Goal: Complete application form: Complete application form

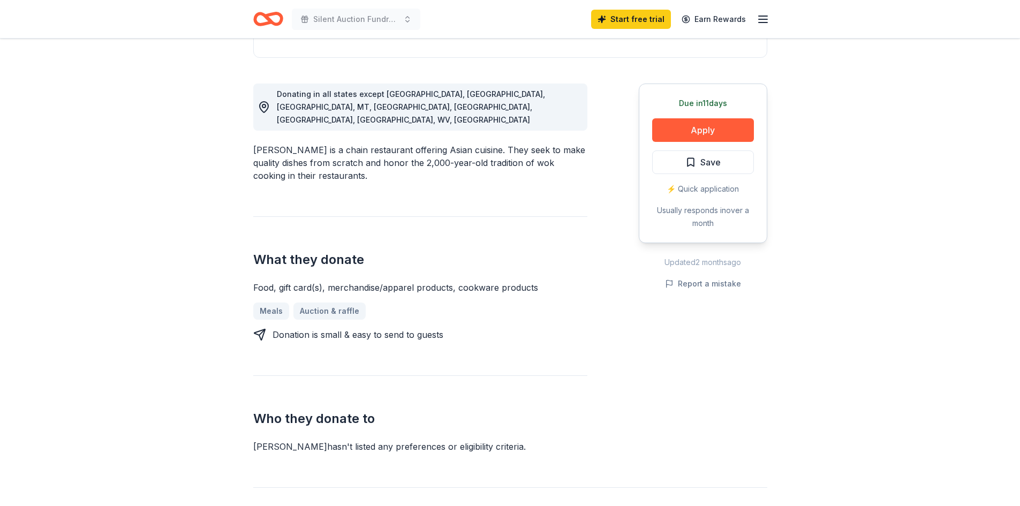
scroll to position [54, 0]
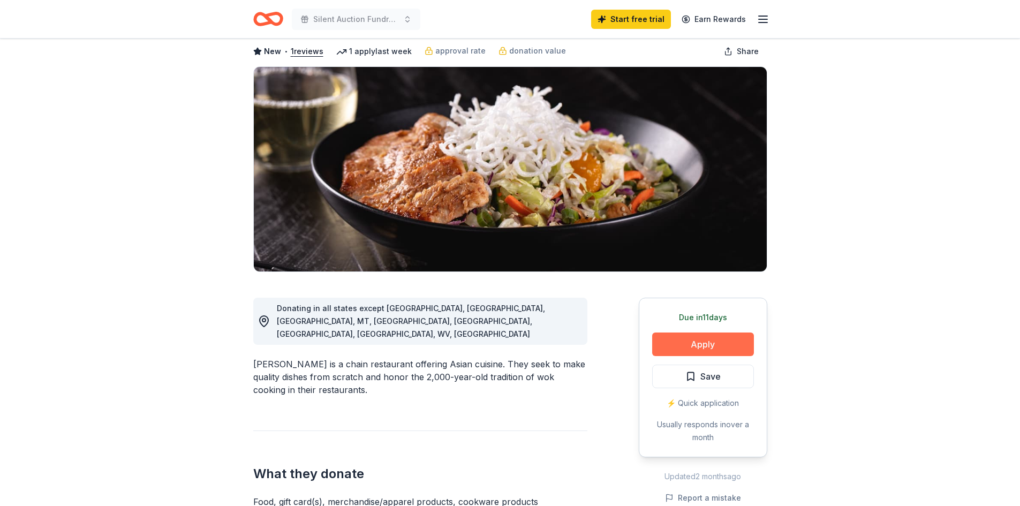
click at [687, 346] on button "Apply" at bounding box center [703, 345] width 102 height 24
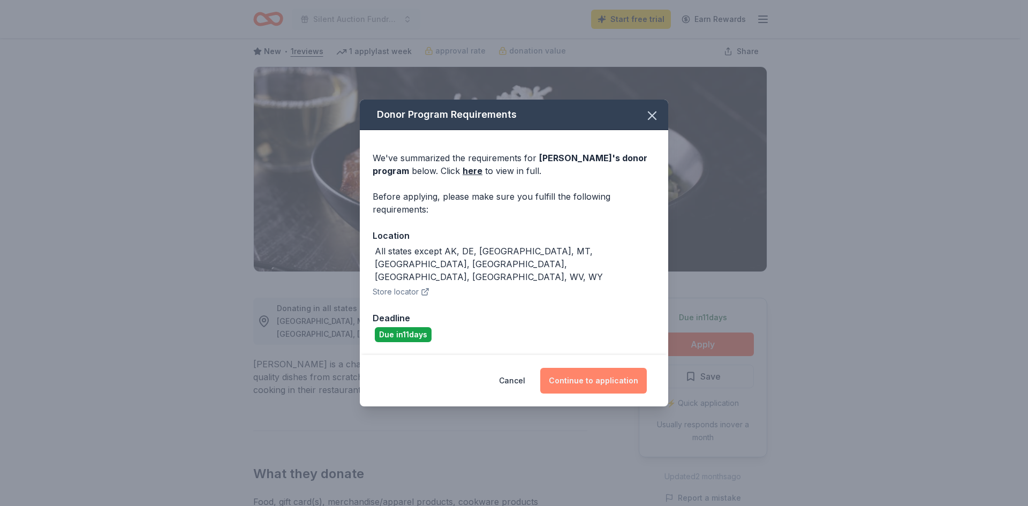
click at [576, 368] on button "Continue to application" at bounding box center [593, 381] width 107 height 26
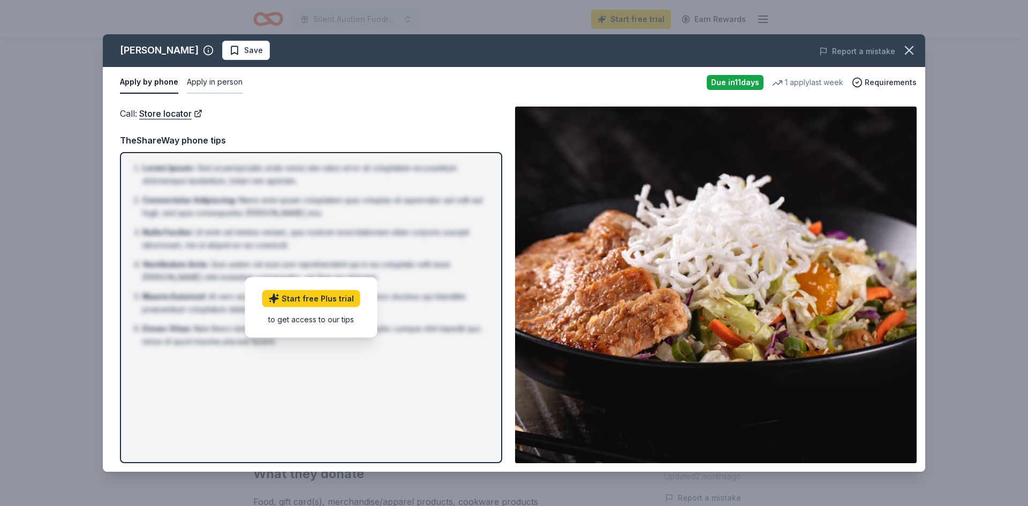
click at [211, 81] on button "Apply in person" at bounding box center [215, 82] width 56 height 22
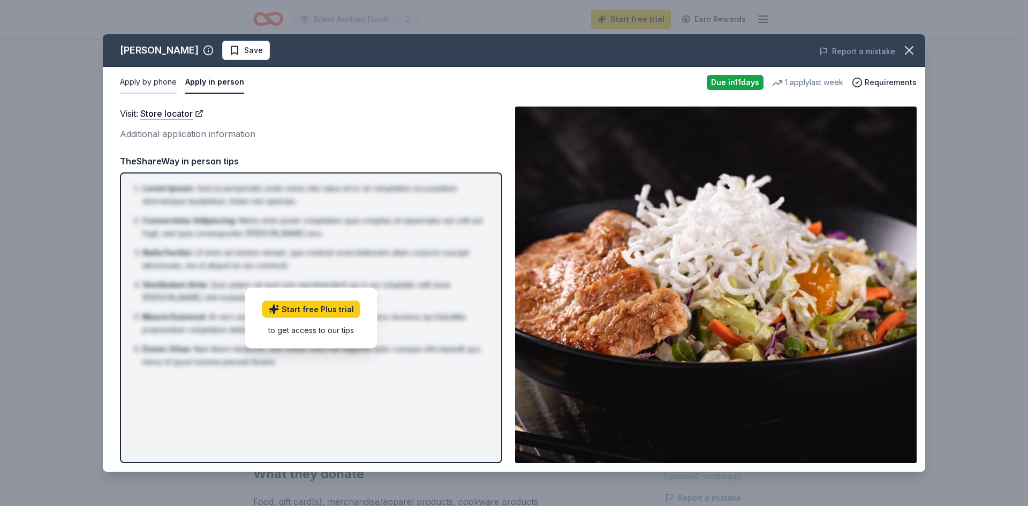
click at [159, 85] on button "Apply by phone" at bounding box center [148, 82] width 57 height 22
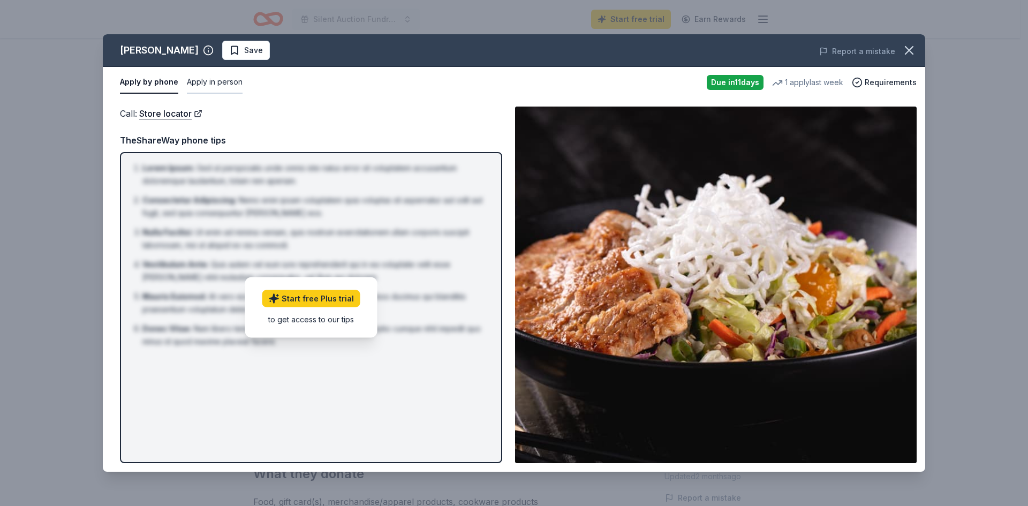
click at [193, 84] on button "Apply in person" at bounding box center [215, 82] width 56 height 22
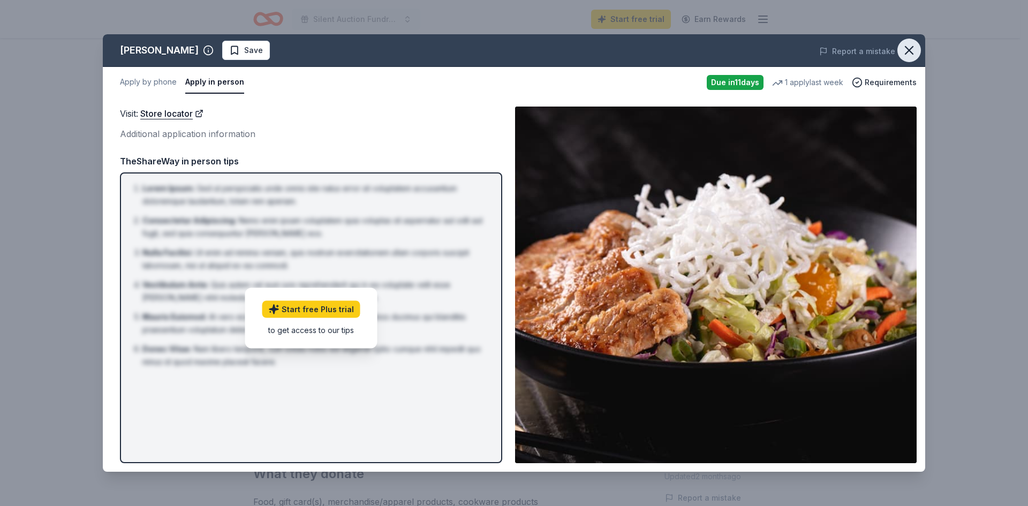
click at [909, 53] on icon "button" at bounding box center [909, 50] width 15 height 15
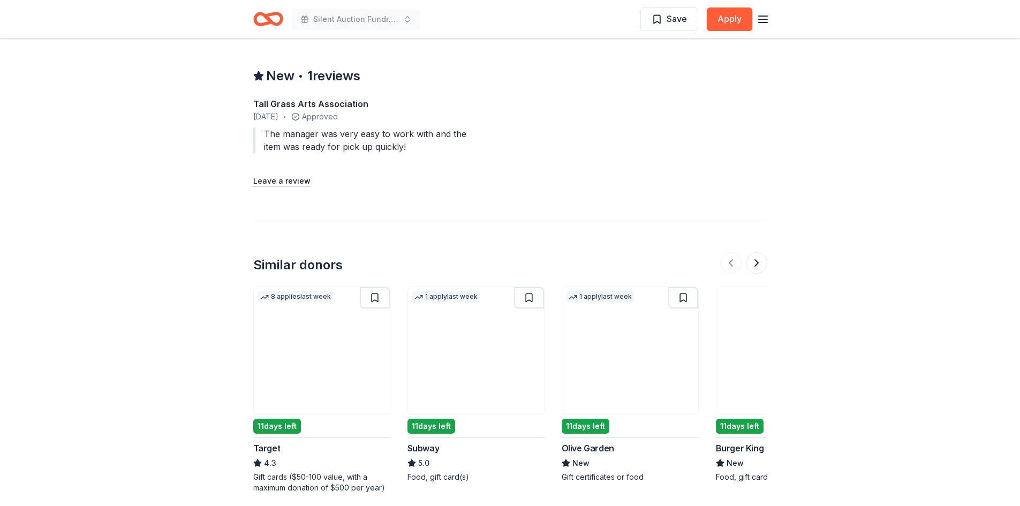
scroll to position [1071, 0]
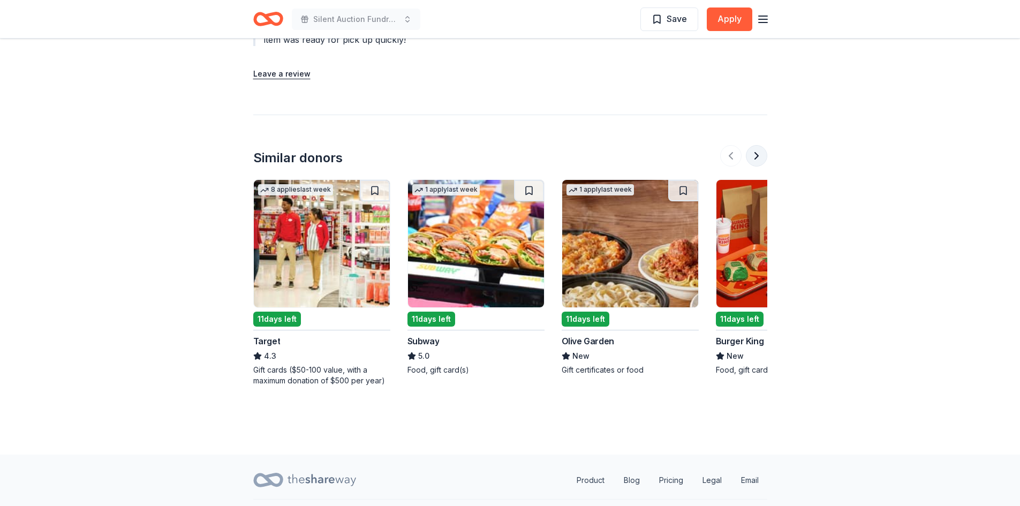
click at [758, 145] on button at bounding box center [756, 155] width 21 height 21
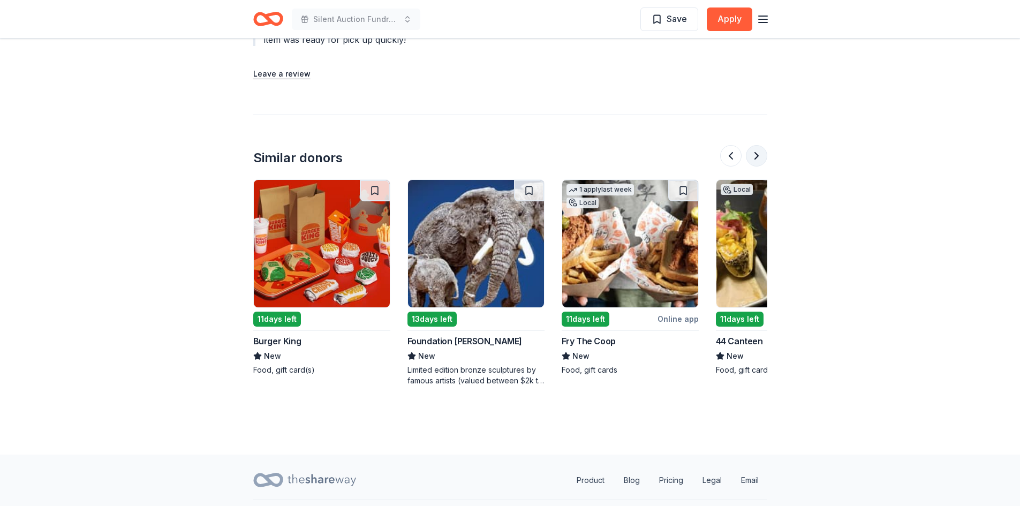
click at [758, 145] on button at bounding box center [756, 155] width 21 height 21
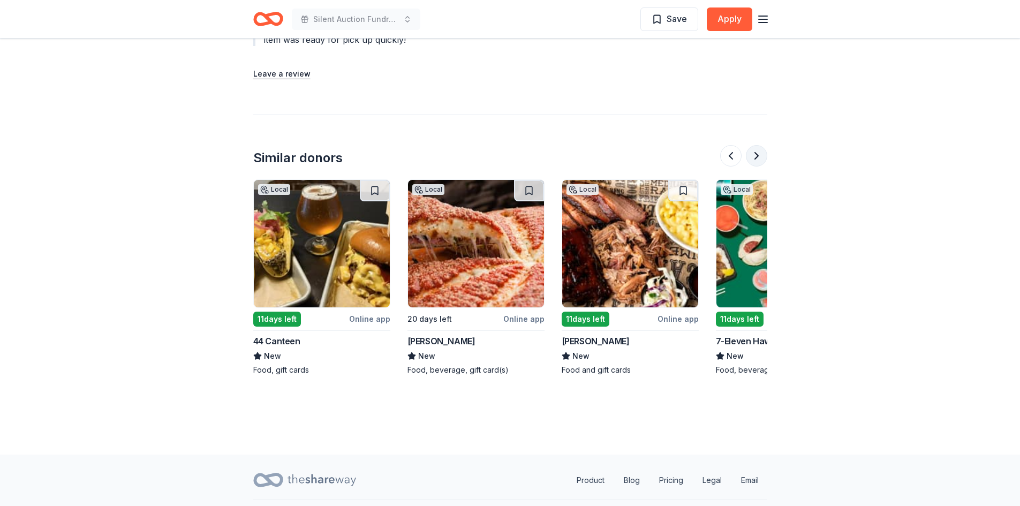
click at [758, 145] on button at bounding box center [756, 155] width 21 height 21
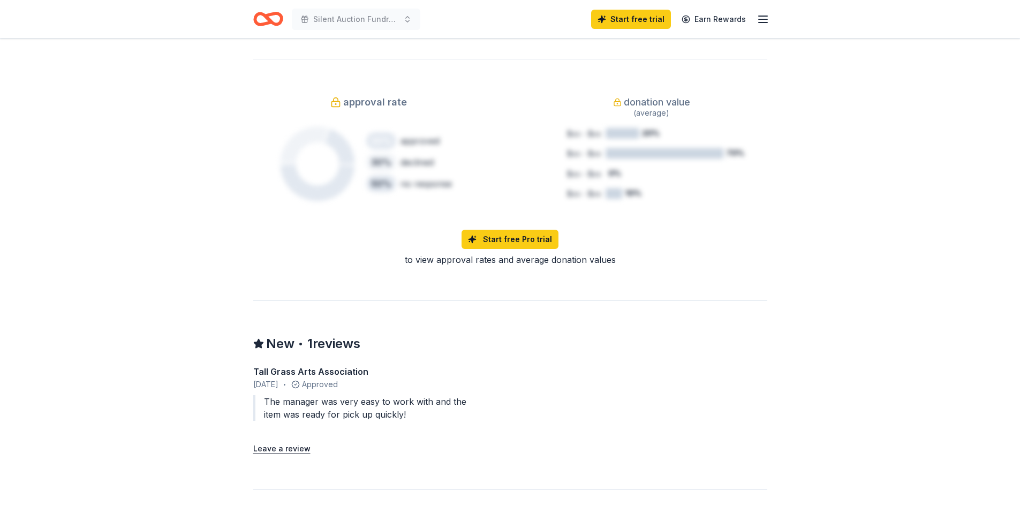
scroll to position [0, 0]
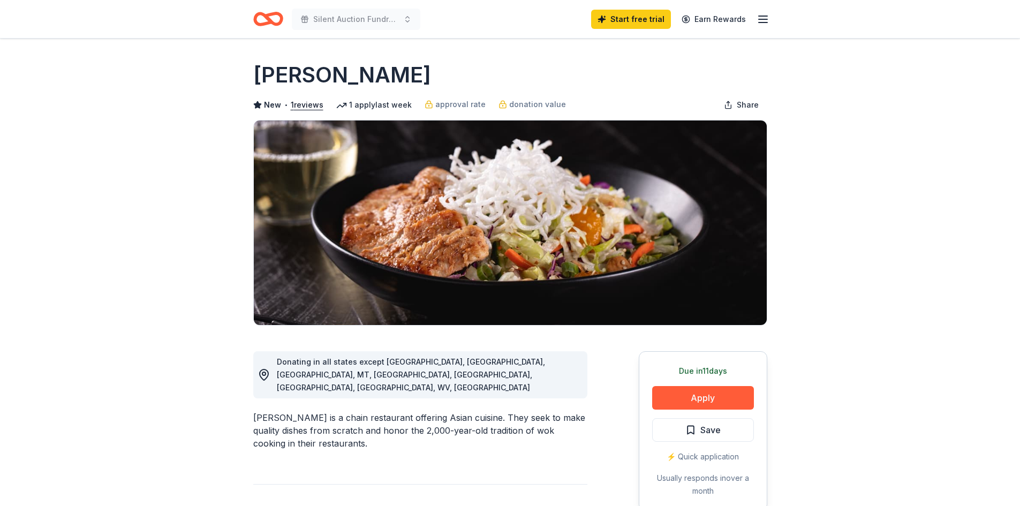
click at [760, 20] on icon "button" at bounding box center [763, 19] width 13 height 13
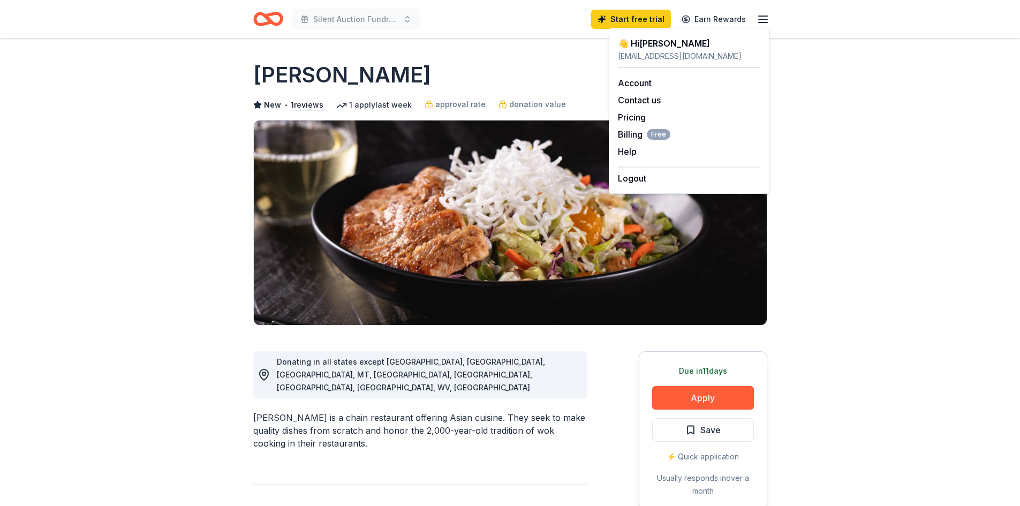
click at [760, 20] on icon "button" at bounding box center [763, 19] width 13 height 13
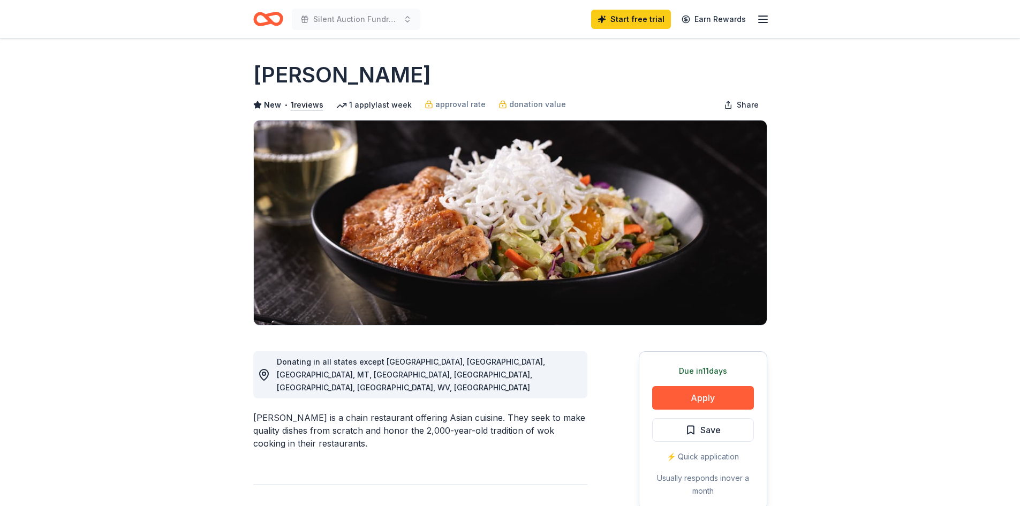
click at [269, 18] on icon "Home" at bounding box center [273, 18] width 17 height 11
click at [749, 17] on link "Earn Rewards" at bounding box center [713, 19] width 77 height 19
click at [757, 18] on icon "button" at bounding box center [763, 19] width 13 height 13
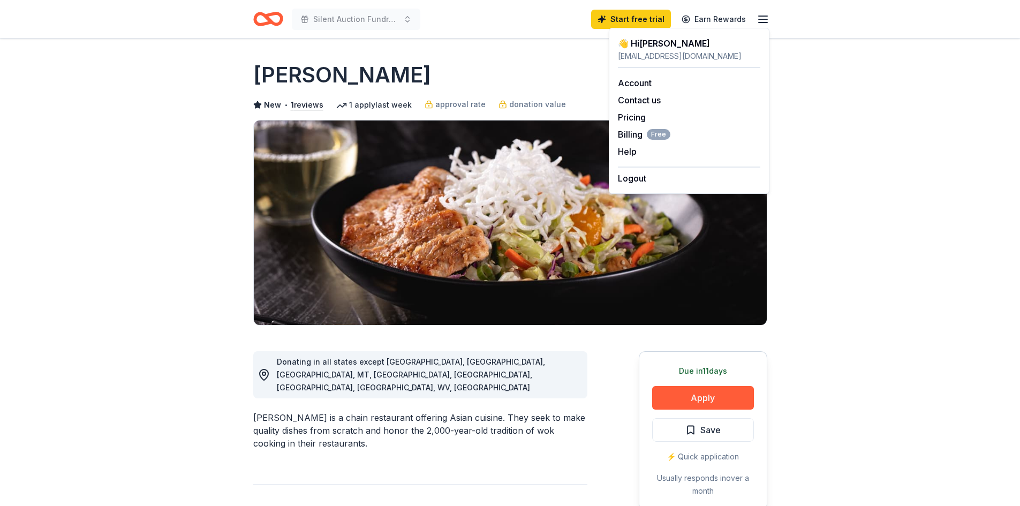
click at [523, 69] on div "[PERSON_NAME]" at bounding box center [510, 75] width 514 height 30
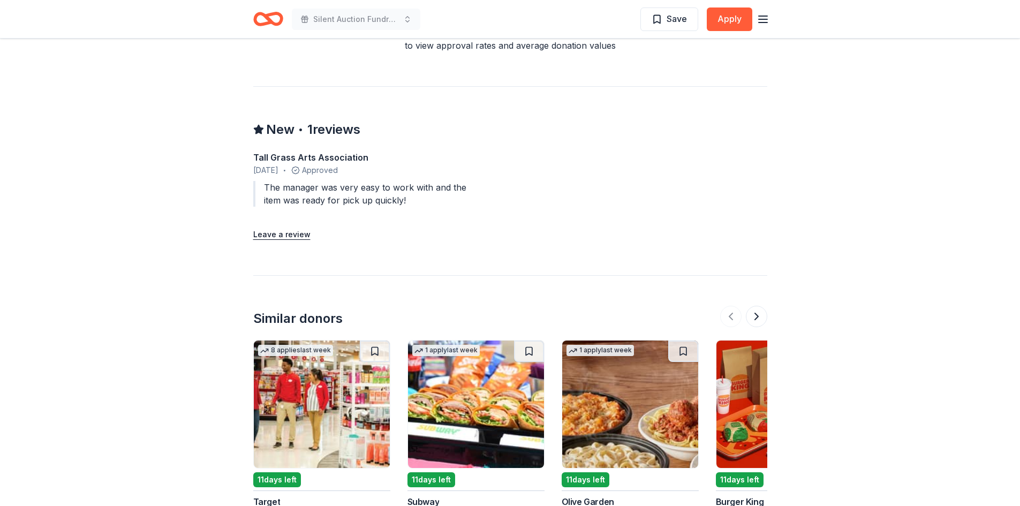
scroll to position [1071, 0]
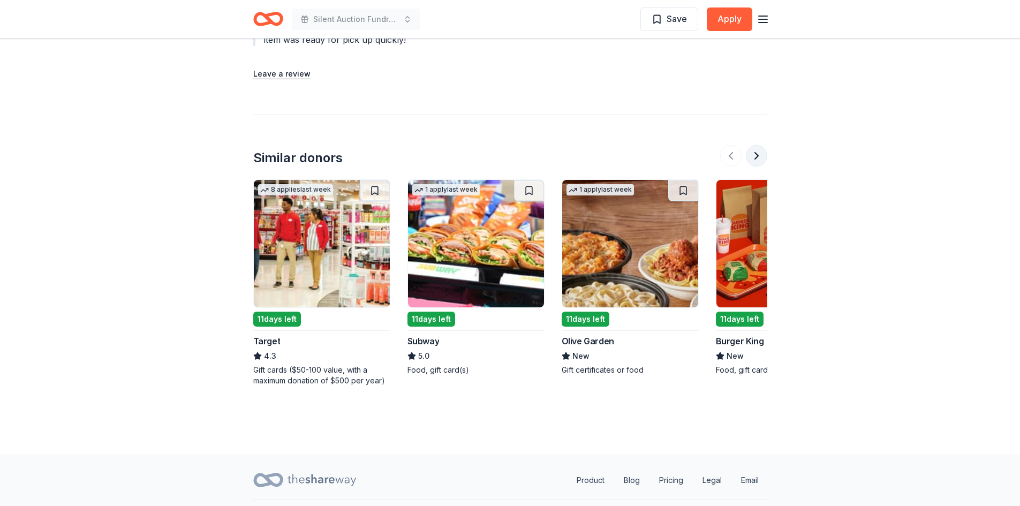
click at [757, 145] on button at bounding box center [756, 155] width 21 height 21
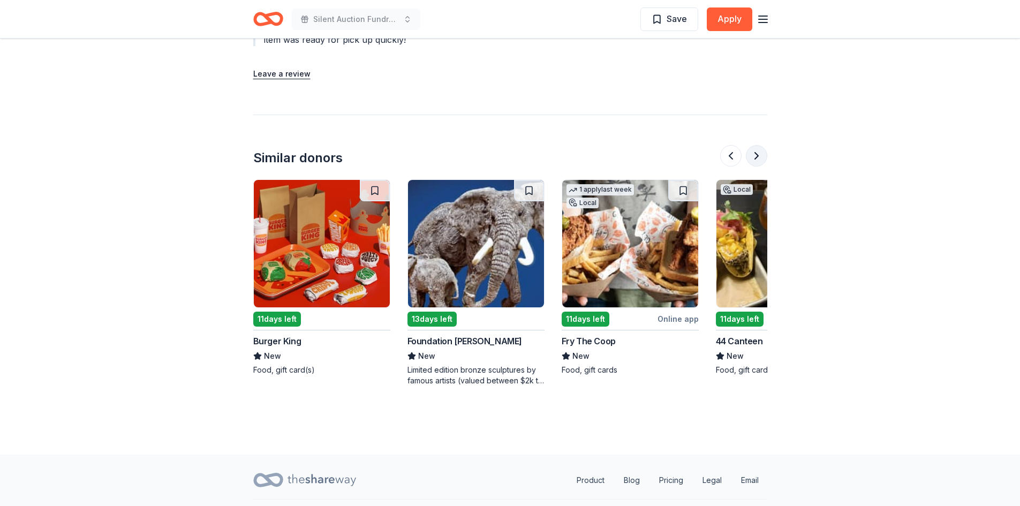
click at [757, 145] on button at bounding box center [756, 155] width 21 height 21
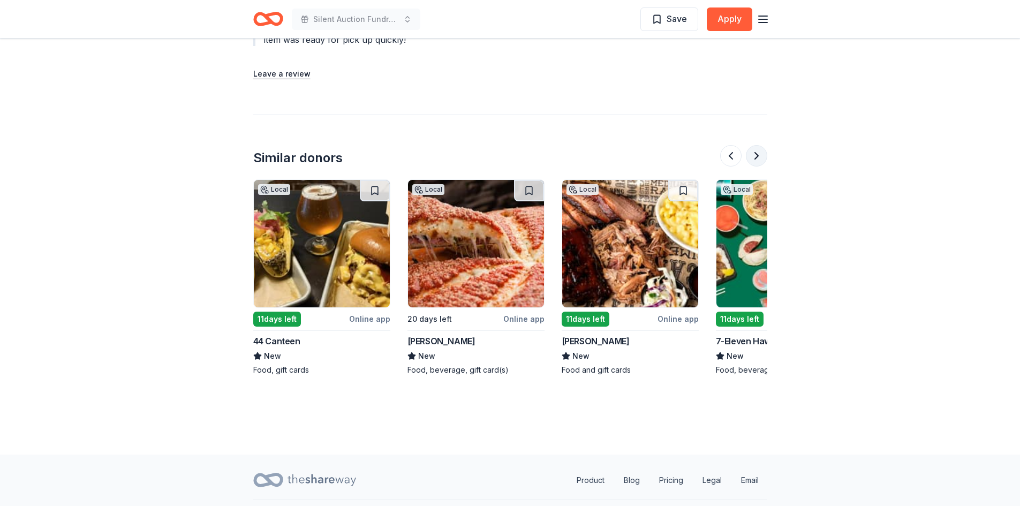
click at [757, 145] on button at bounding box center [756, 155] width 21 height 21
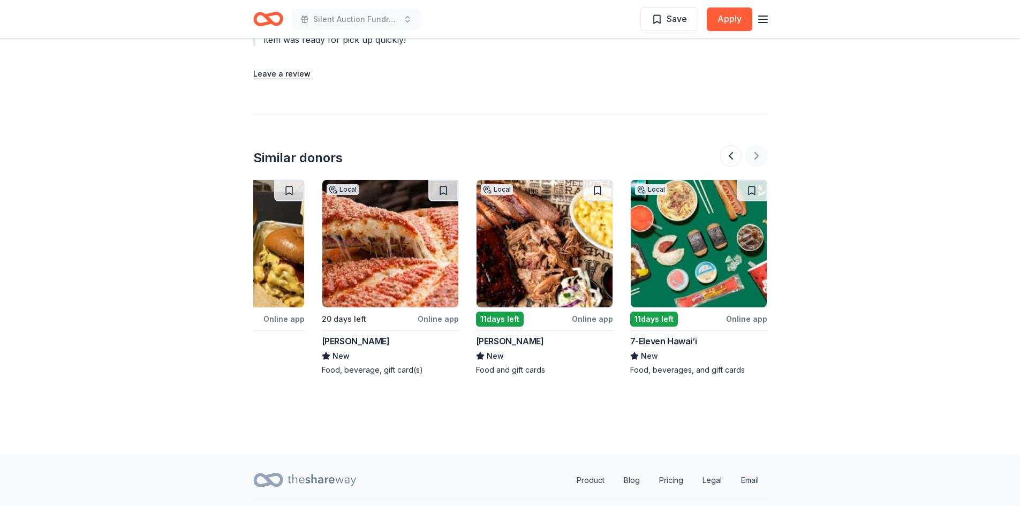
click at [757, 145] on div at bounding box center [743, 155] width 47 height 21
click at [691, 335] on div "7-Eleven Hawai‘i" at bounding box center [663, 341] width 67 height 13
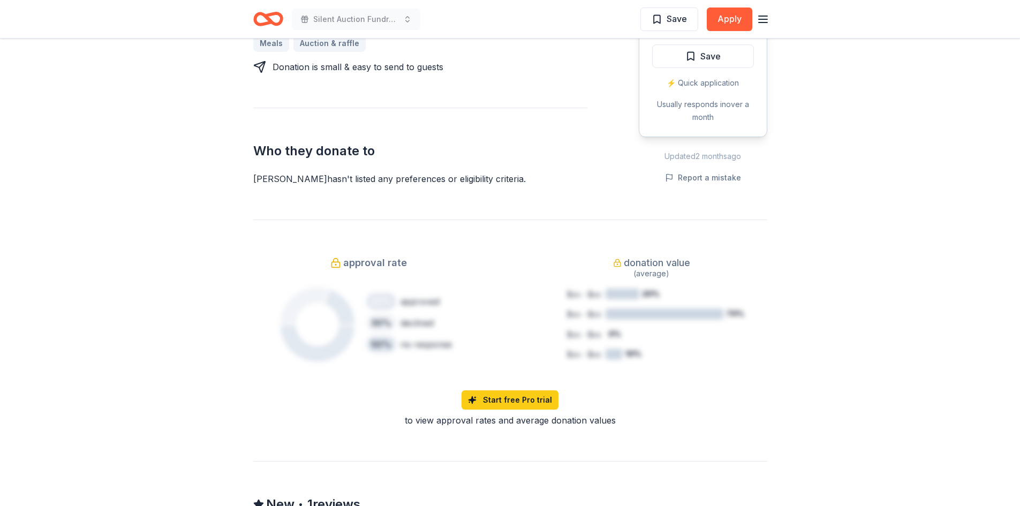
scroll to position [1070, 0]
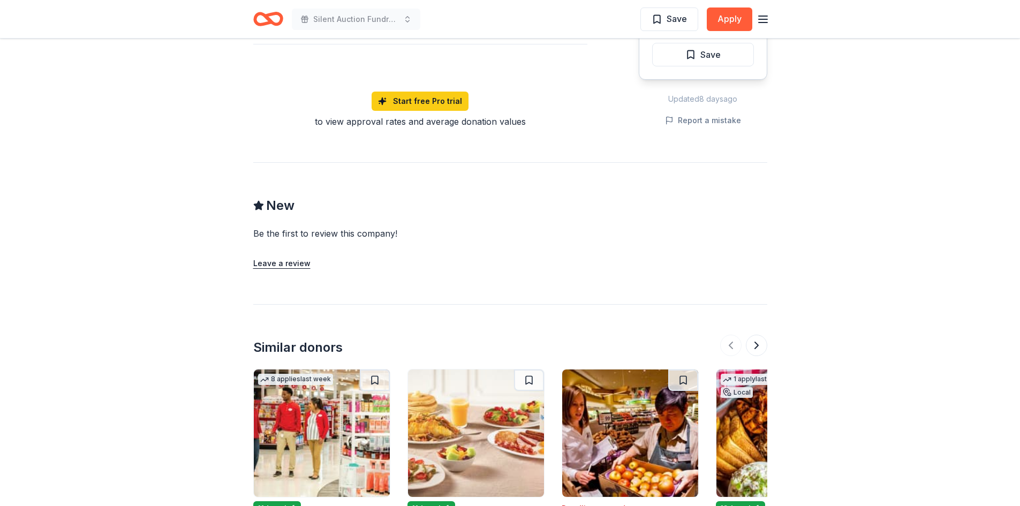
scroll to position [965, 0]
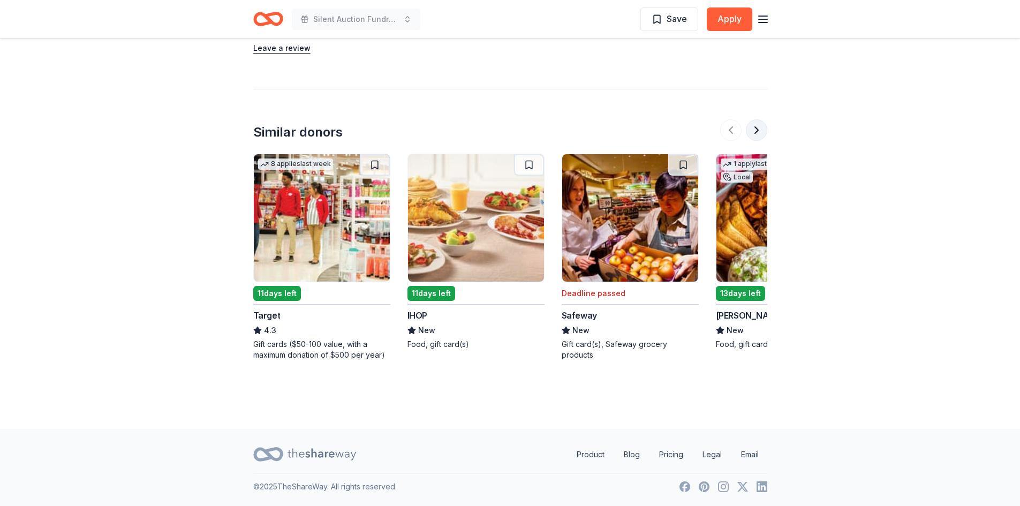
click at [756, 131] on button at bounding box center [756, 129] width 21 height 21
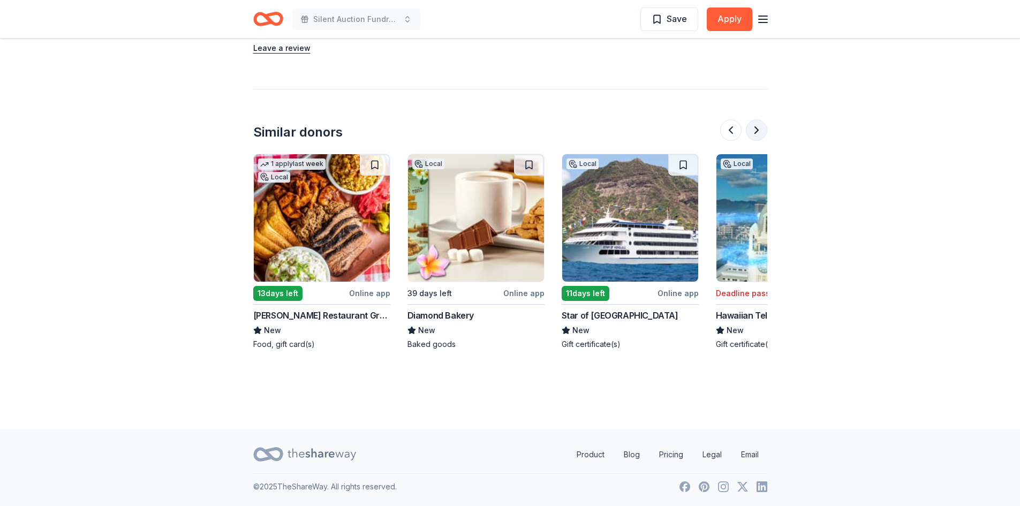
click at [756, 131] on button at bounding box center [756, 129] width 21 height 21
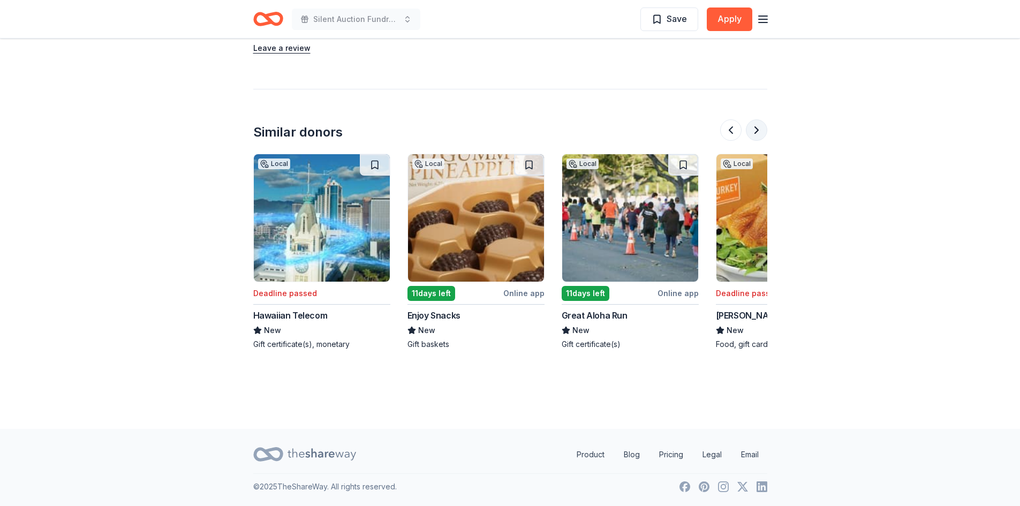
click at [756, 131] on button at bounding box center [756, 129] width 21 height 21
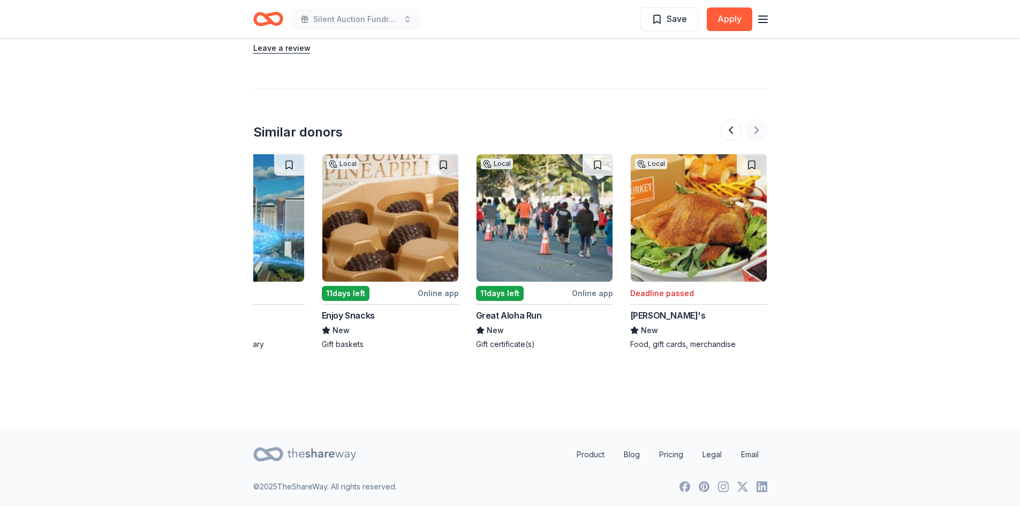
click at [756, 131] on div at bounding box center [743, 129] width 47 height 21
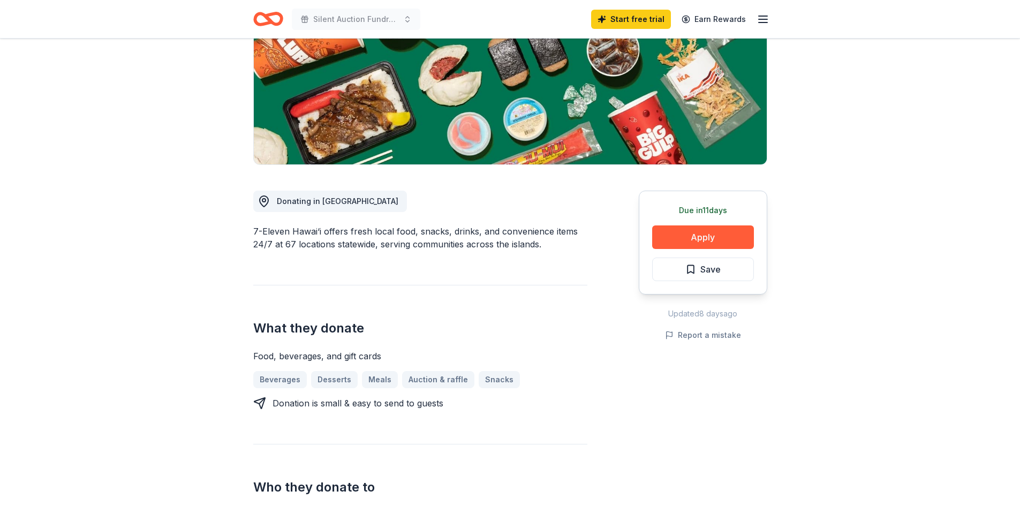
scroll to position [0, 0]
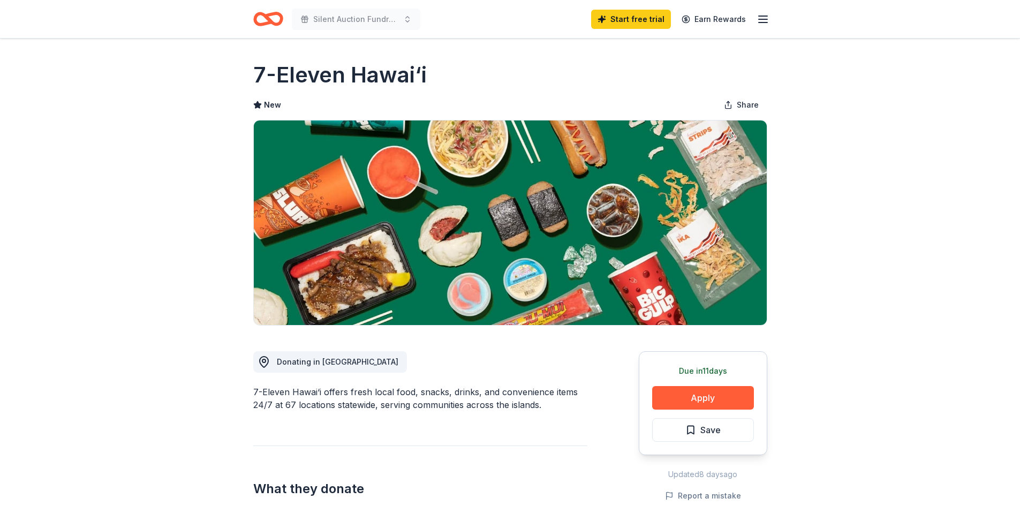
click at [760, 22] on line "button" at bounding box center [763, 22] width 9 height 0
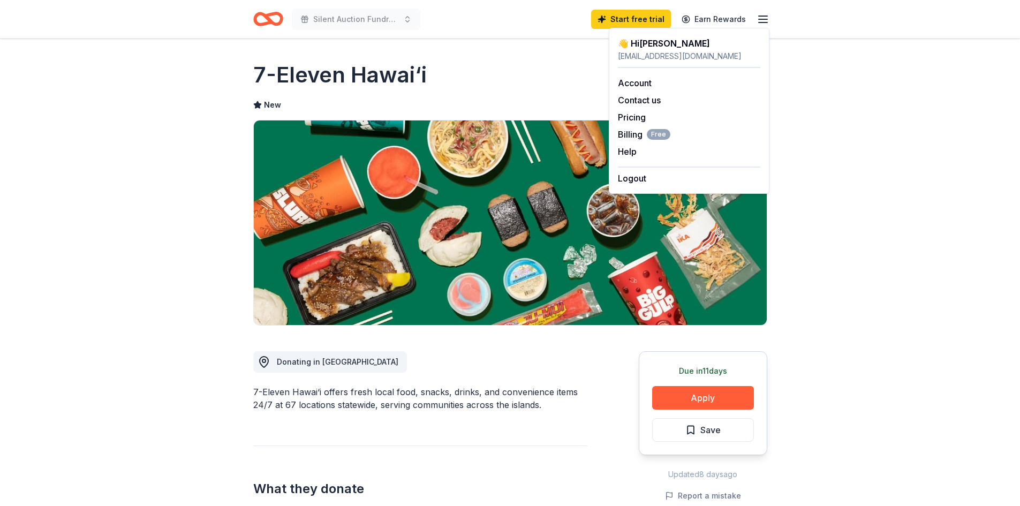
click at [259, 13] on icon "Home" at bounding box center [263, 18] width 17 height 11
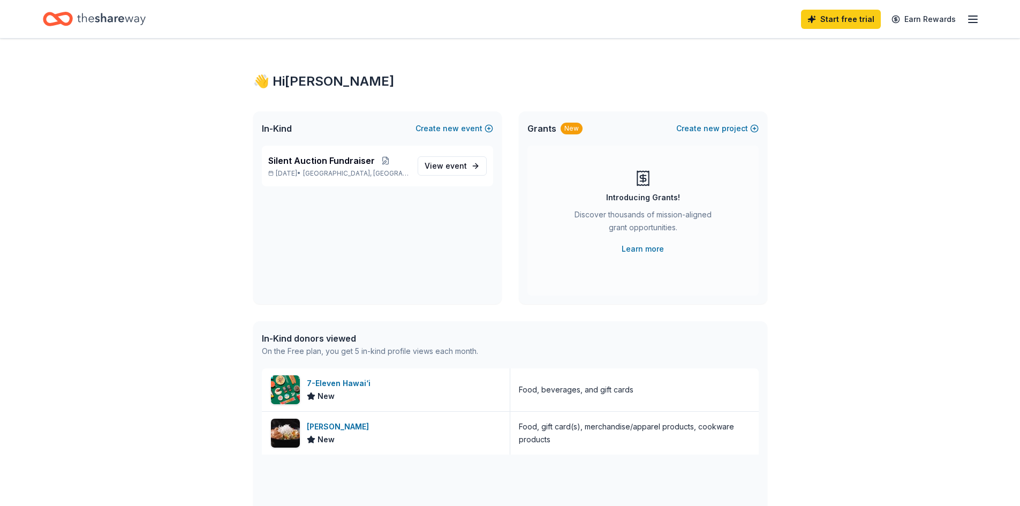
scroll to position [107, 0]
